Goal: Information Seeking & Learning: Learn about a topic

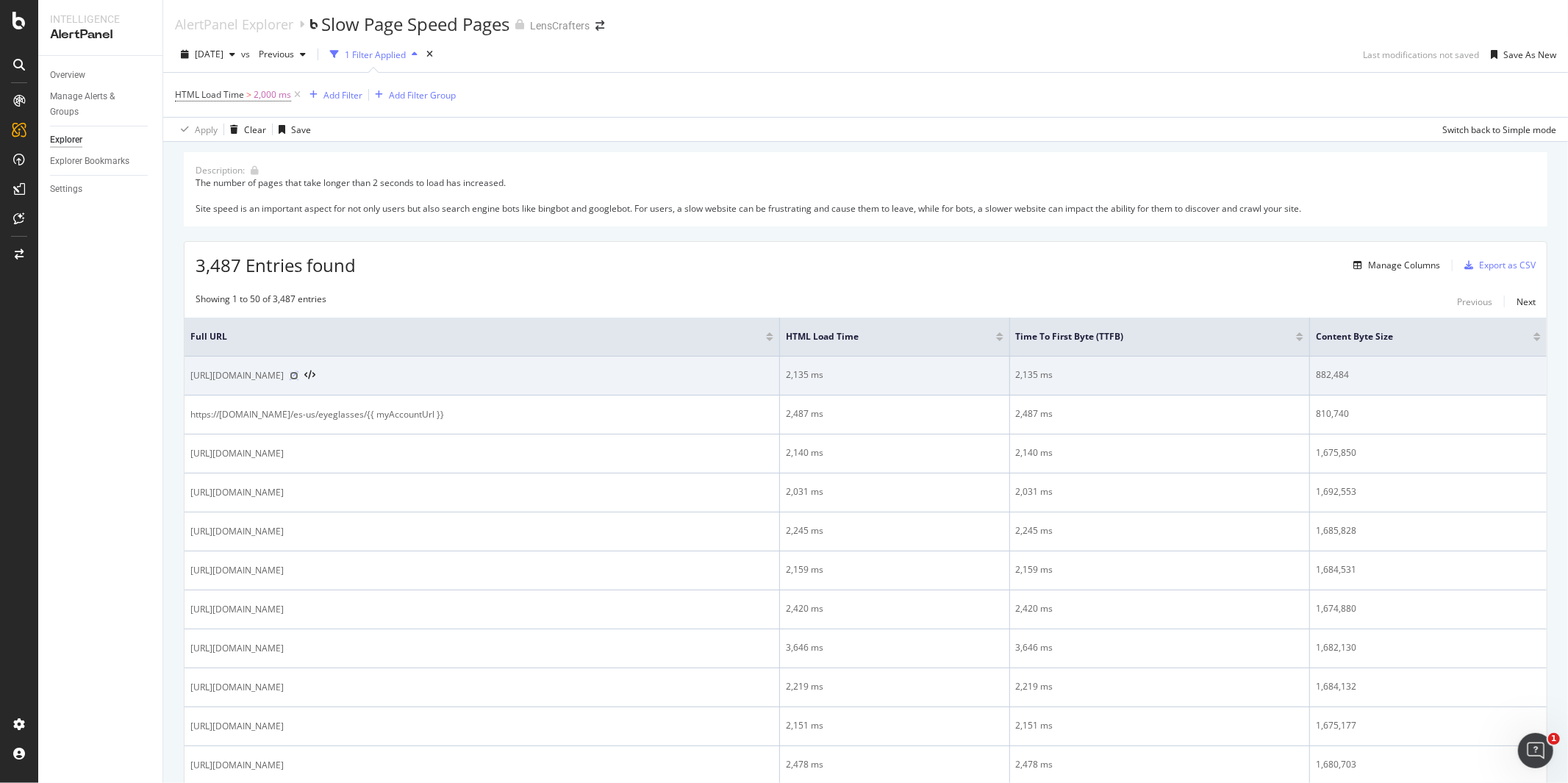
click at [298, 379] on icon at bounding box center [294, 375] width 9 height 9
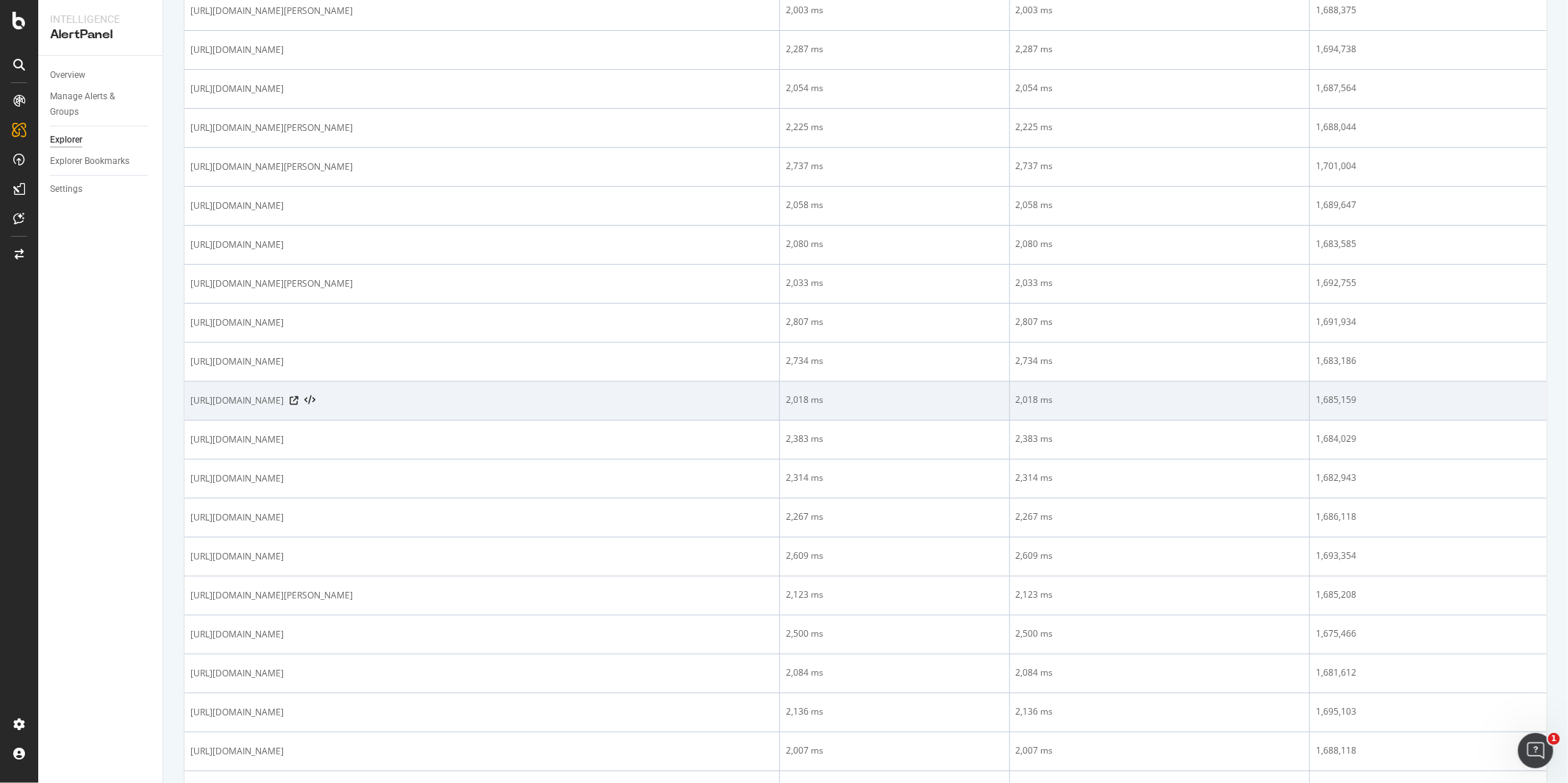
scroll to position [1610, 0]
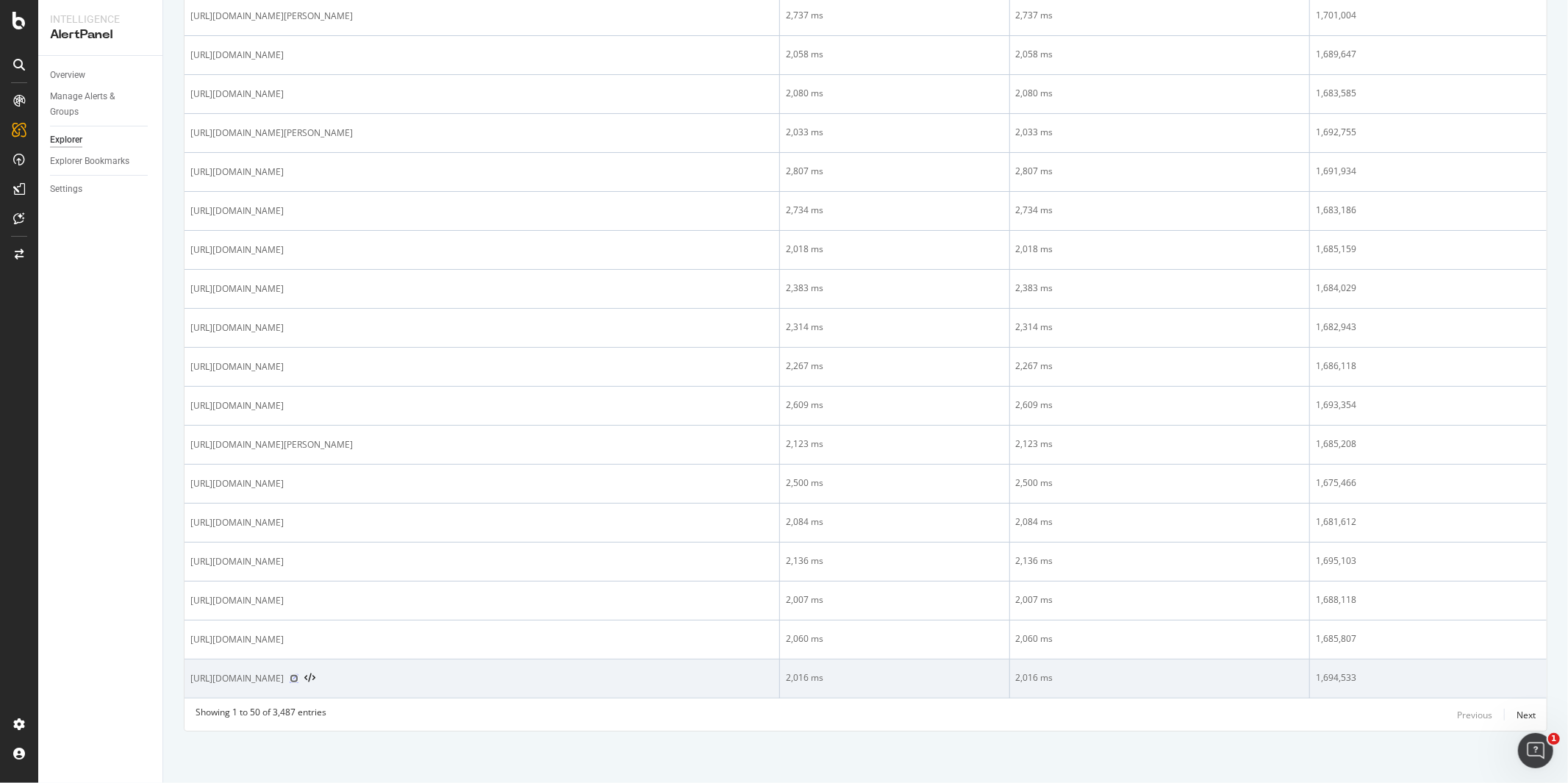
click at [298, 680] on icon at bounding box center [294, 678] width 9 height 9
